Goal: Task Accomplishment & Management: Use online tool/utility

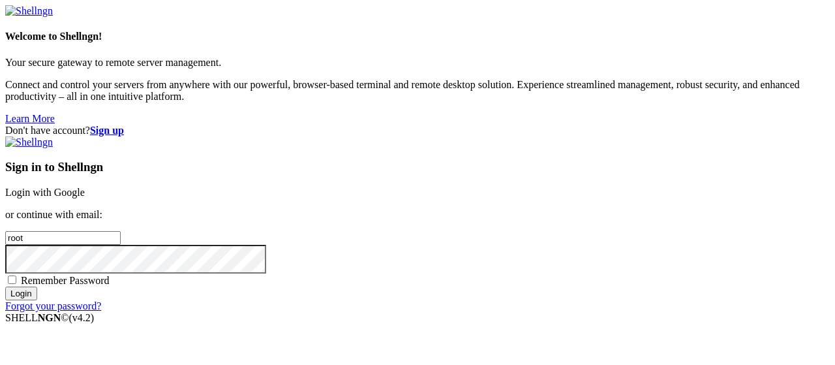
click at [85, 187] on link "Login with Google" at bounding box center [45, 192] width 80 height 11
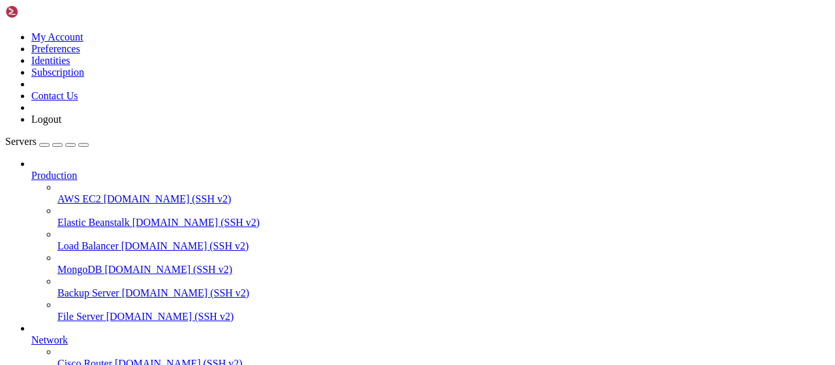
scroll to position [265, 0]
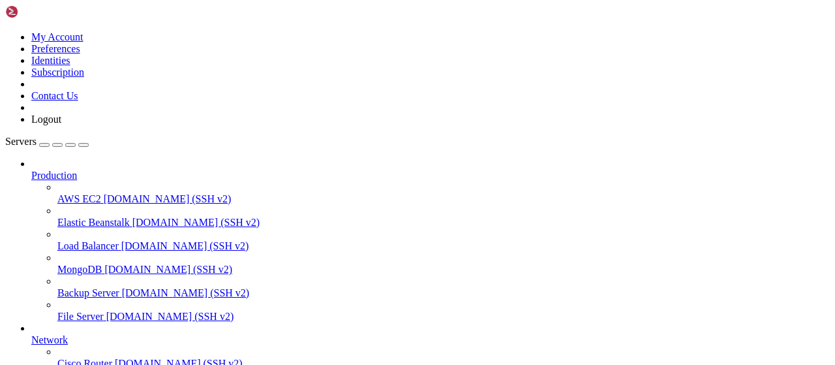
scroll to position [407, 0]
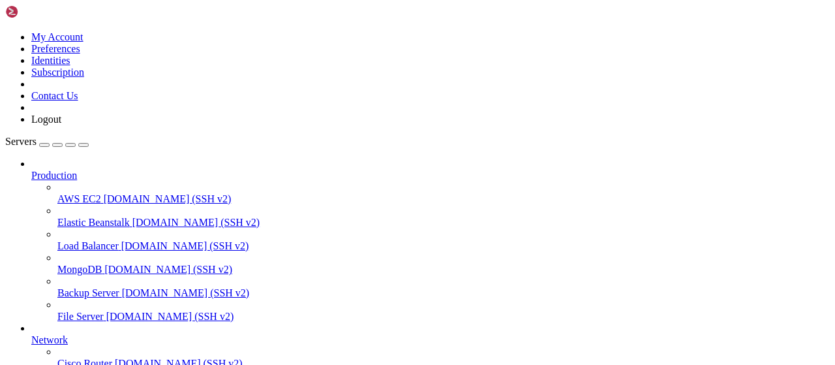
type input "/root/LinkQuest"
drag, startPoint x: 282, startPoint y: 42, endPoint x: 170, endPoint y: 44, distance: 112.3
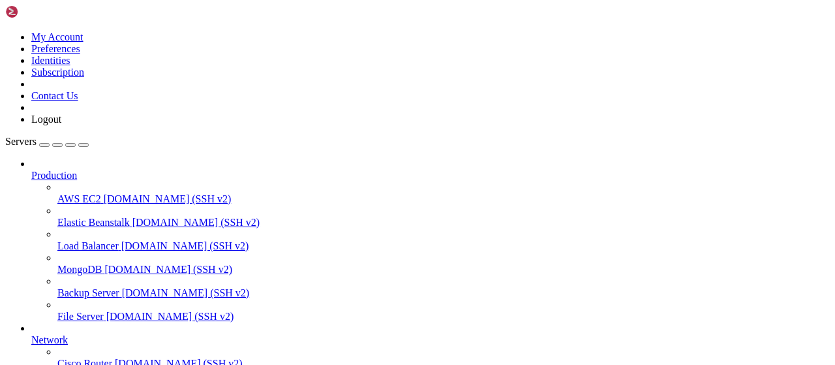
drag, startPoint x: 92, startPoint y: 1084, endPoint x: 8, endPoint y: 1084, distance: 84.2
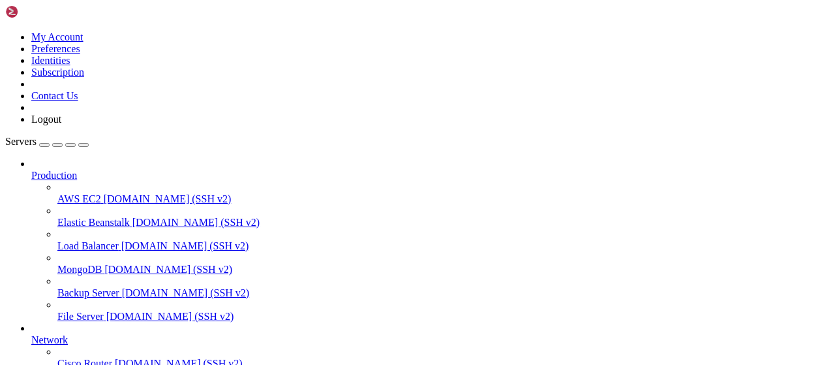
drag, startPoint x: 92, startPoint y: 1083, endPoint x: 8, endPoint y: 1082, distance: 84.2
drag, startPoint x: 25, startPoint y: 1077, endPoint x: 37, endPoint y: 1080, distance: 11.4
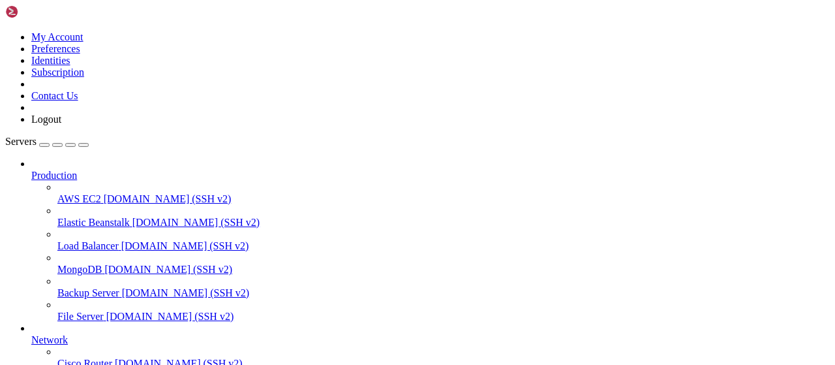
drag, startPoint x: 93, startPoint y: 1085, endPoint x: 13, endPoint y: 1082, distance: 79.7
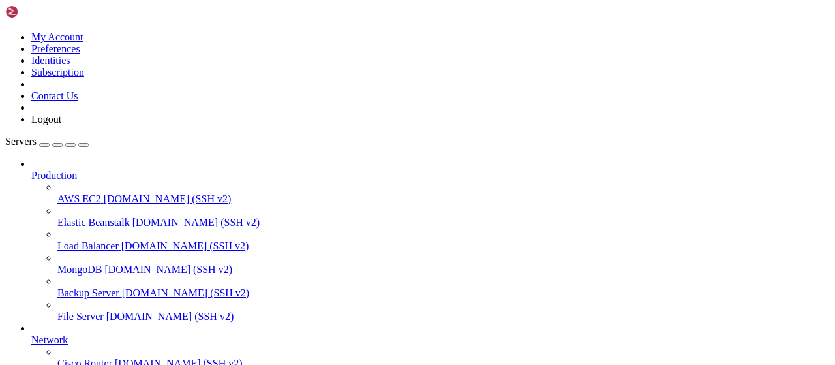
type input "/root/LinkQuest/task"
drag, startPoint x: 172, startPoint y: 12, endPoint x: 181, endPoint y: 17, distance: 10.2
